Goal: Transaction & Acquisition: Purchase product/service

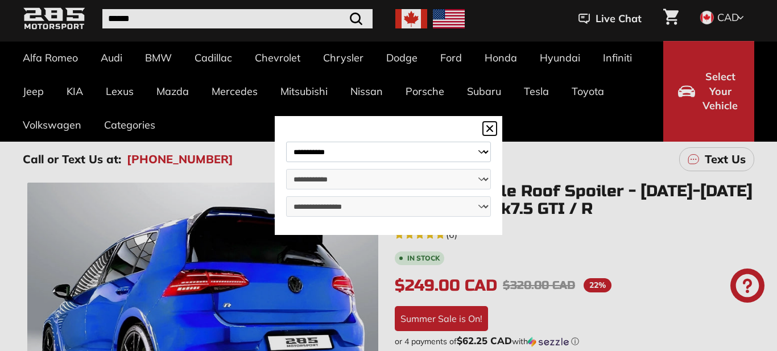
scroll to position [45, 0]
click at [275, 125] on dialog "**********" at bounding box center [388, 175] width 227 height 119
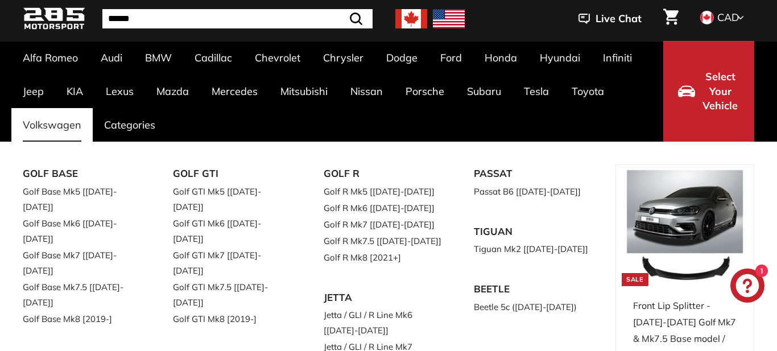
click at [54, 126] on link "Volkswagen" at bounding box center [51, 125] width 81 height 34
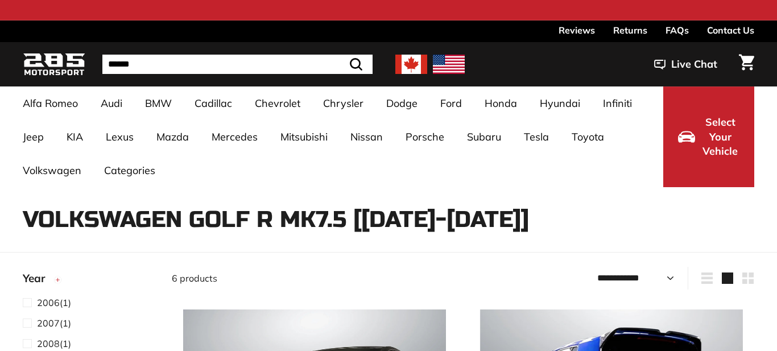
select select "**********"
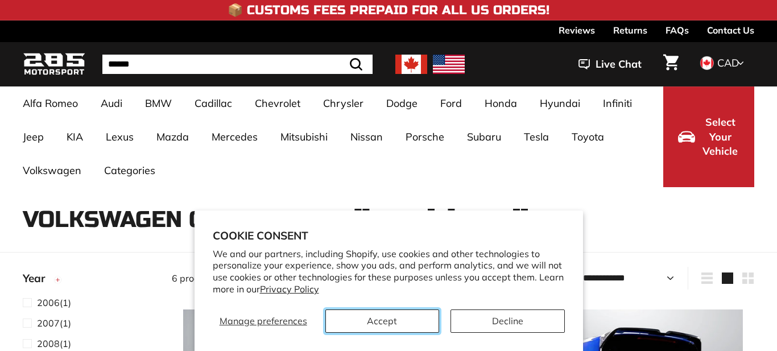
click at [393, 324] on button "Accept" at bounding box center [382, 320] width 114 height 23
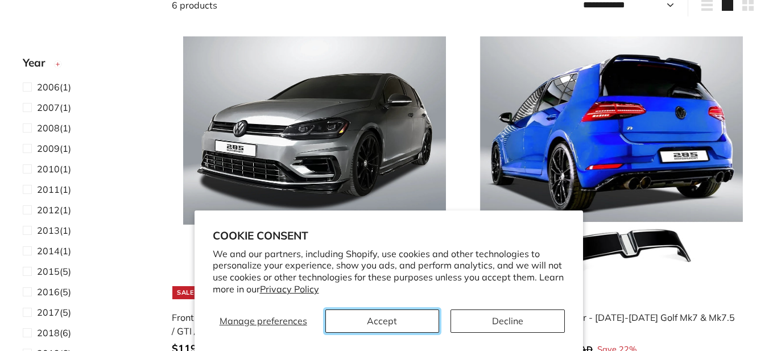
click at [393, 324] on button "Accept" at bounding box center [382, 320] width 114 height 23
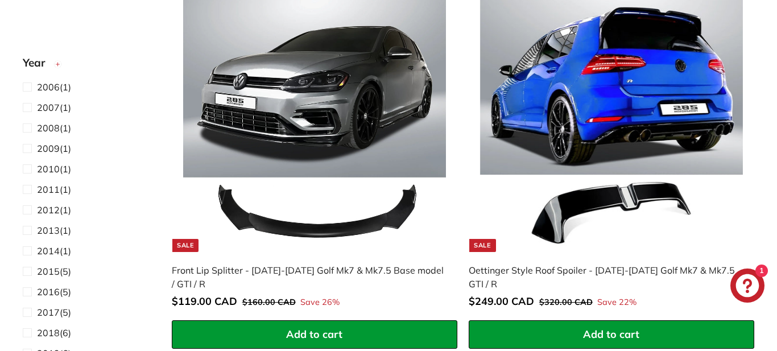
scroll to position [318, 0]
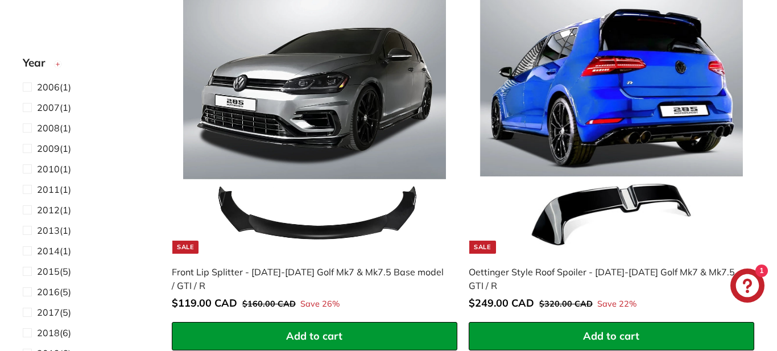
click at [641, 148] on img at bounding box center [611, 122] width 263 height 263
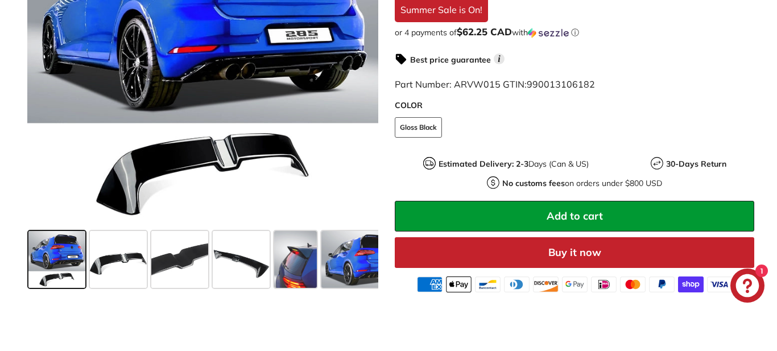
scroll to position [387, 0]
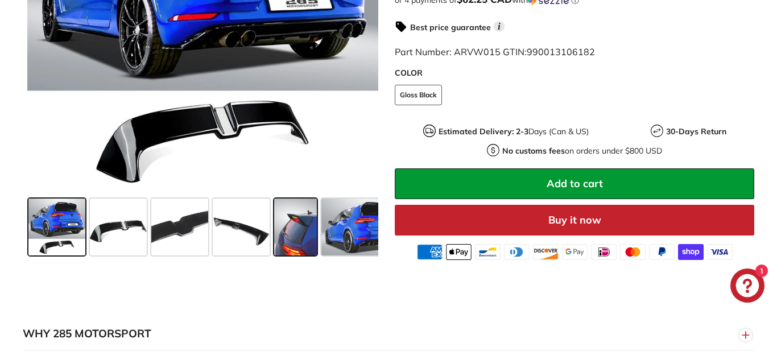
click at [317, 214] on div at bounding box center [295, 226] width 47 height 61
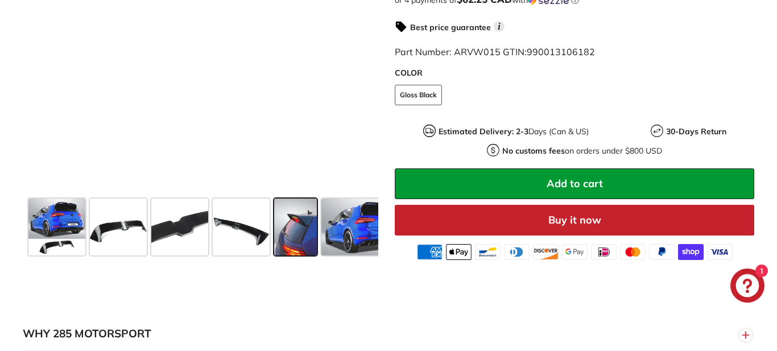
scroll to position [341, 0]
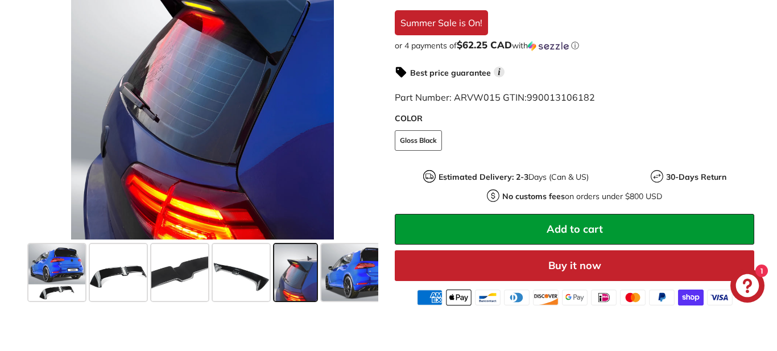
click at [772, 176] on div ".cls-1{fill:none;stroke:#000;stroke-miterlimit:10;stroke-width:2px} .cls-1{fill…" at bounding box center [388, 96] width 777 height 418
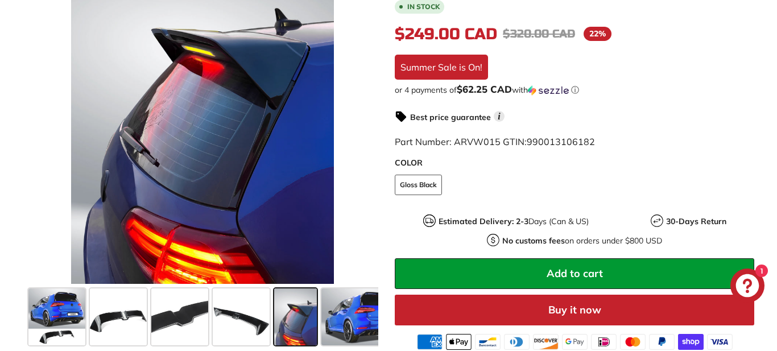
scroll to position [296, 0]
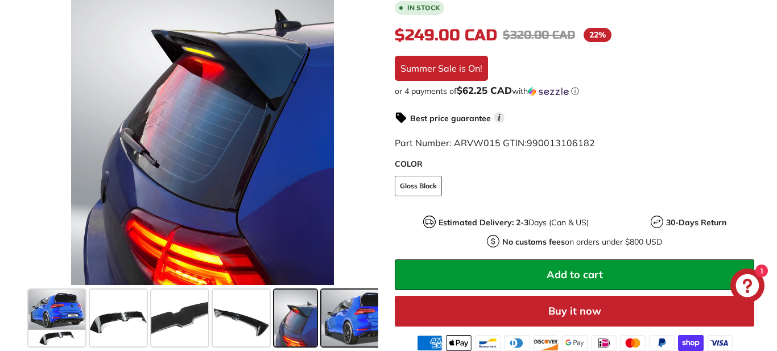
click at [364, 312] on span at bounding box center [363, 317] width 85 height 57
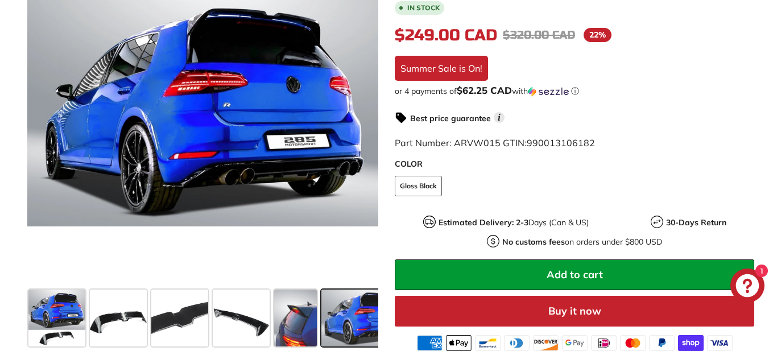
scroll to position [0, 92]
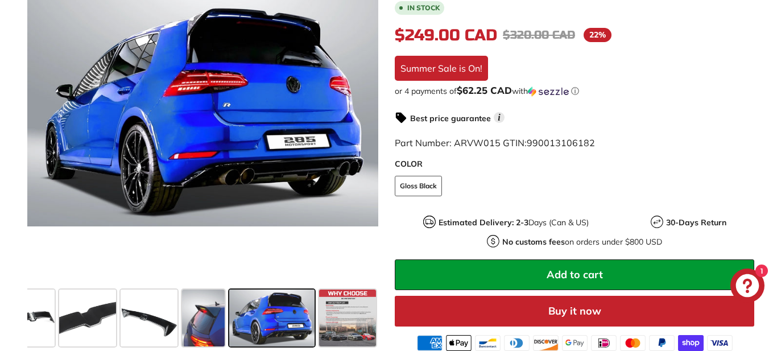
click at [364, 312] on span at bounding box center [347, 317] width 57 height 57
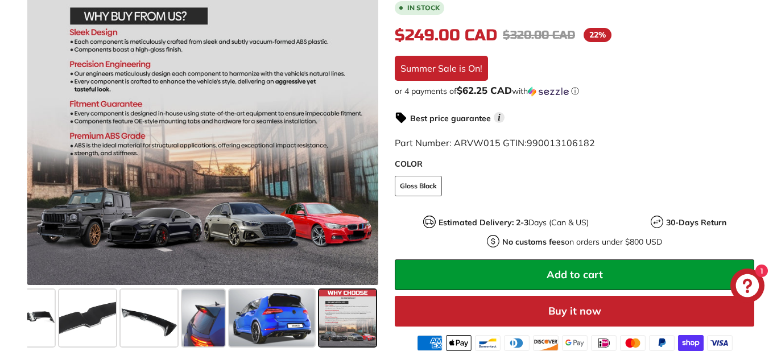
click at [358, 314] on span at bounding box center [347, 317] width 57 height 57
click at [269, 314] on span at bounding box center [271, 317] width 85 height 57
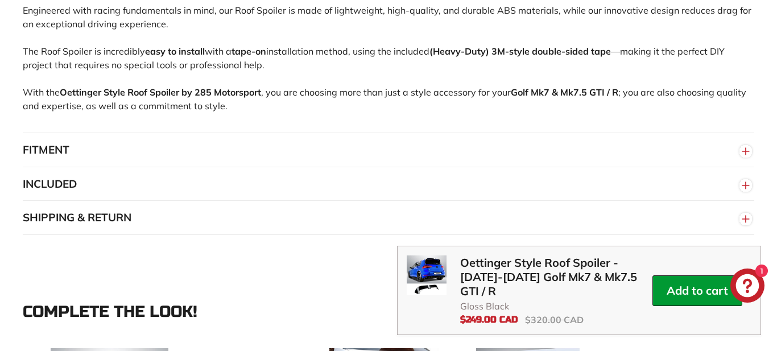
scroll to position [796, 0]
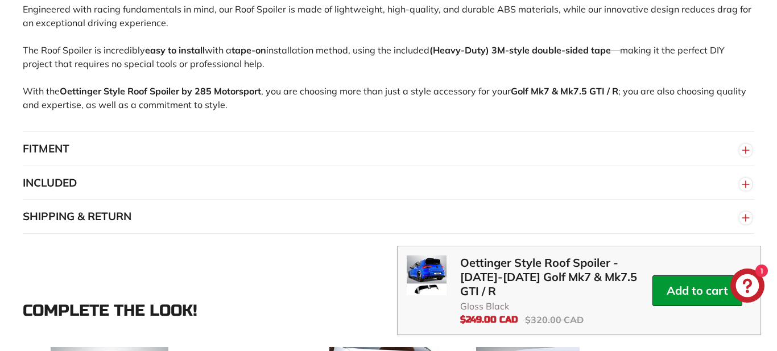
click at [745, 144] on circle "button" at bounding box center [745, 150] width 13 height 13
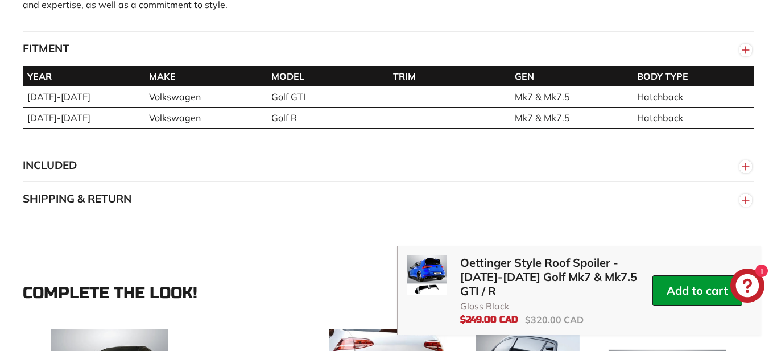
scroll to position [910, 0]
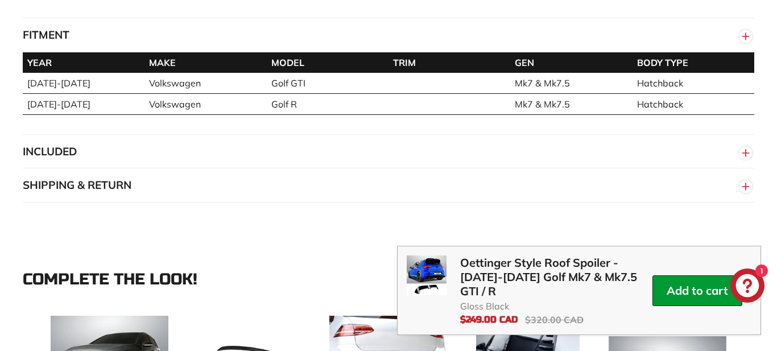
click at [749, 154] on circle "button" at bounding box center [745, 153] width 13 height 13
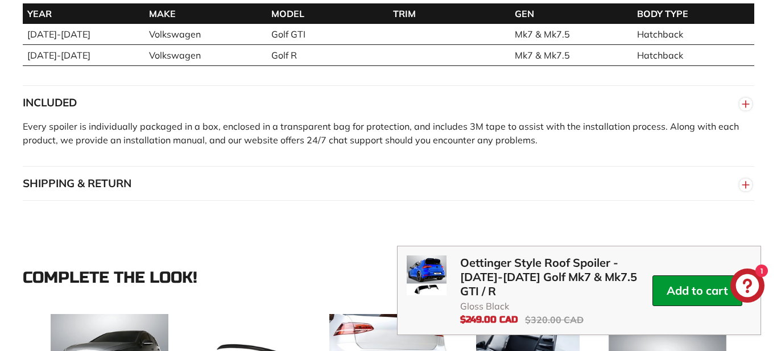
scroll to position [978, 0]
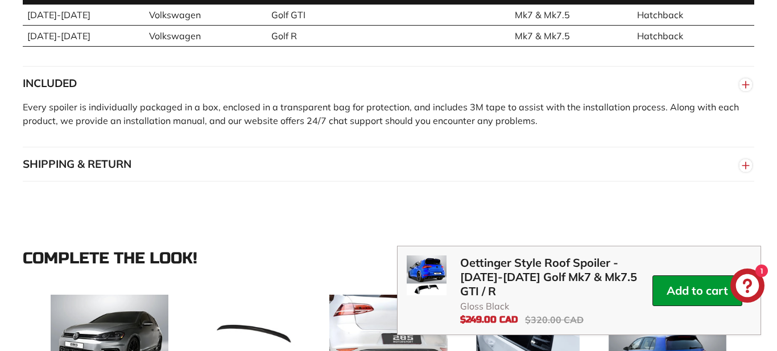
click at [747, 159] on circle "button" at bounding box center [745, 165] width 13 height 13
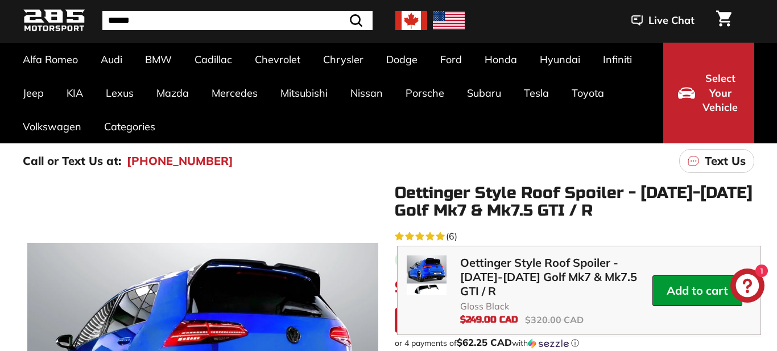
scroll to position [45, 0]
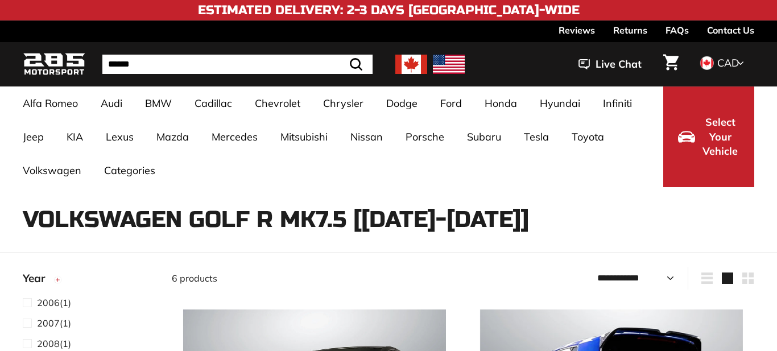
select select "**********"
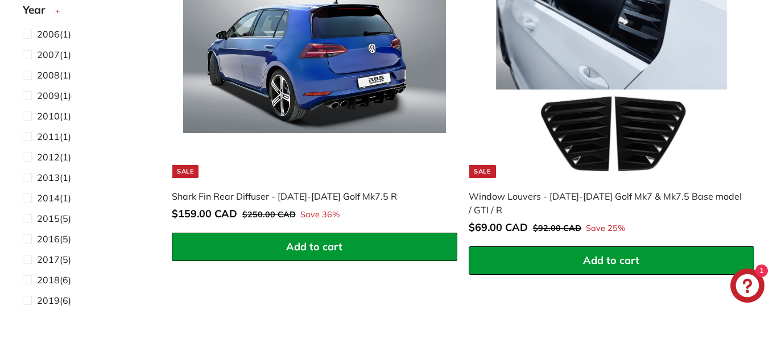
scroll to position [1200, 0]
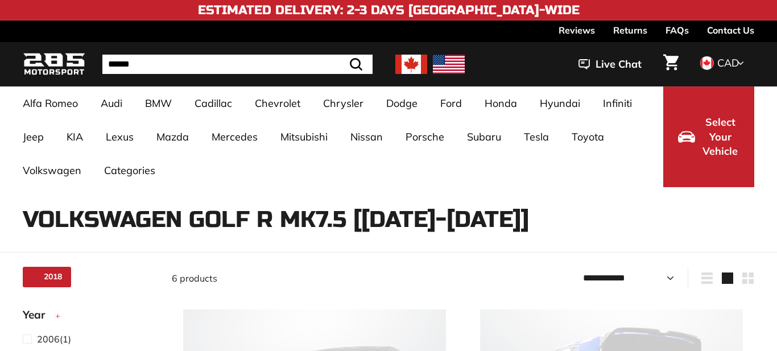
scroll to position [74, 0]
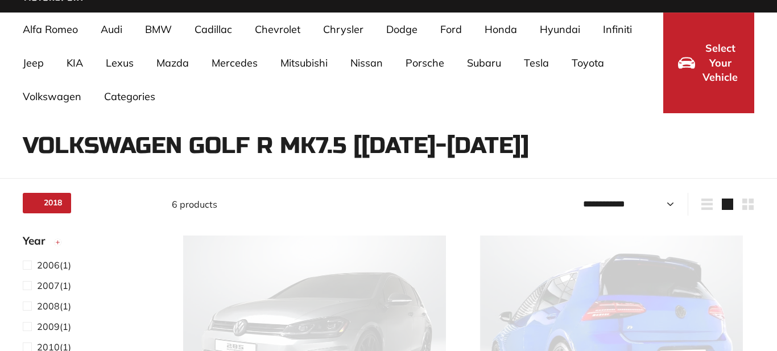
select select "**********"
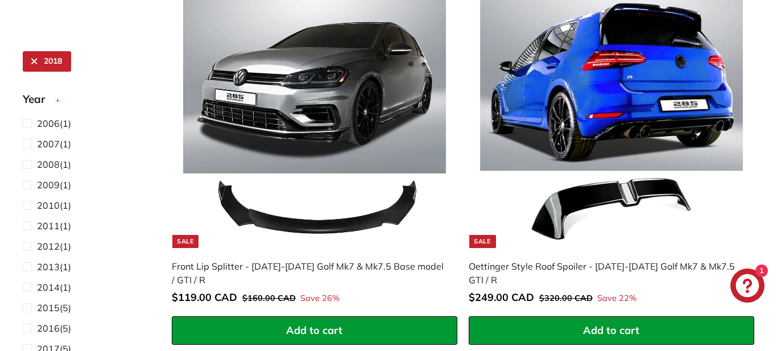
scroll to position [347, 0]
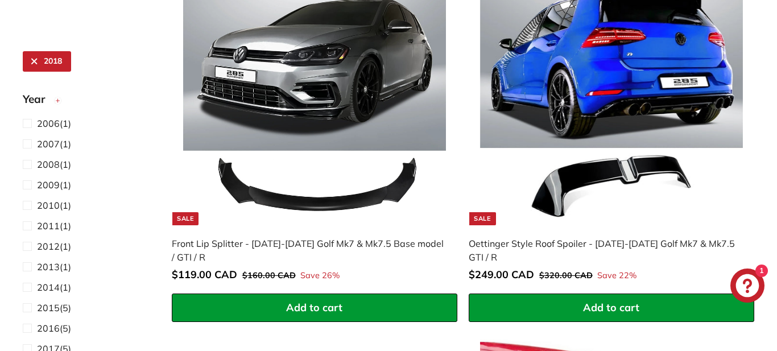
click at [598, 121] on img at bounding box center [611, 93] width 263 height 263
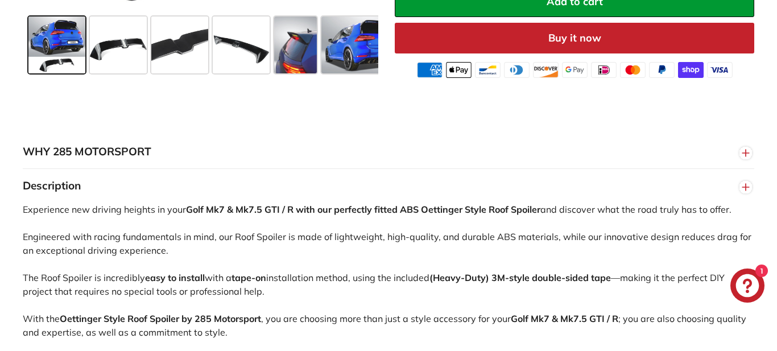
scroll to position [569, 0]
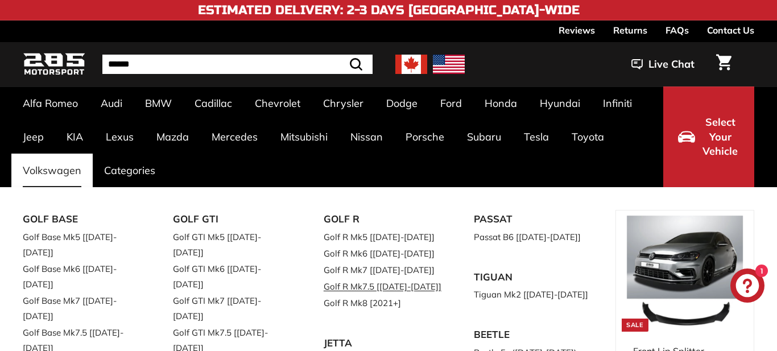
click at [353, 285] on link "Golf R Mk7.5 [[DATE]-[DATE]]" at bounding box center [383, 286] width 118 height 16
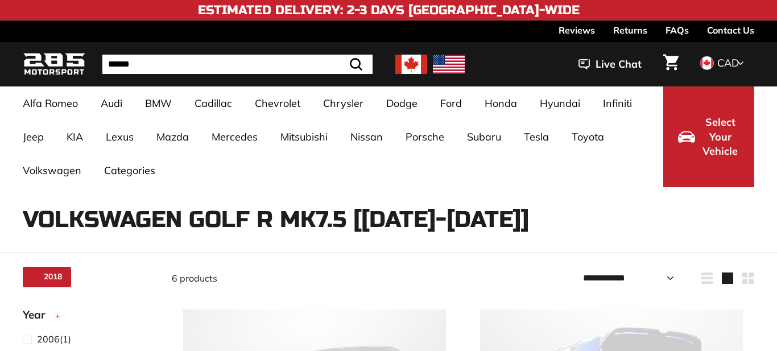
scroll to position [74, 0]
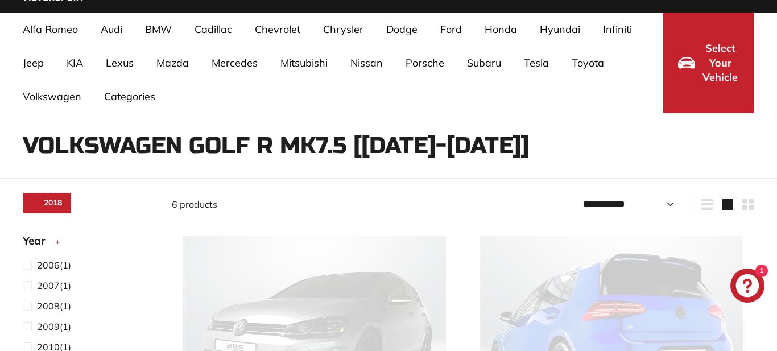
select select "**********"
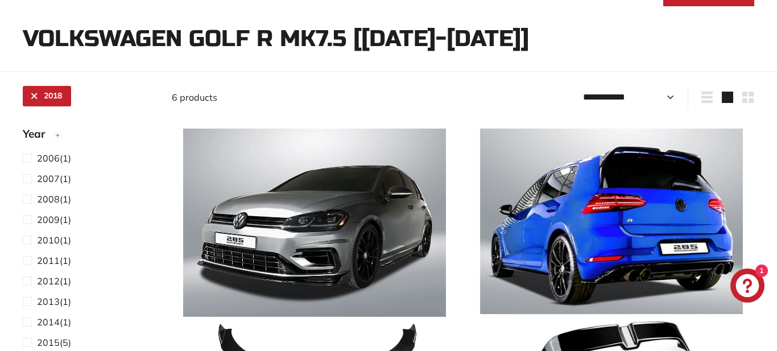
scroll to position [182, 0]
